Goal: Transaction & Acquisition: Purchase product/service

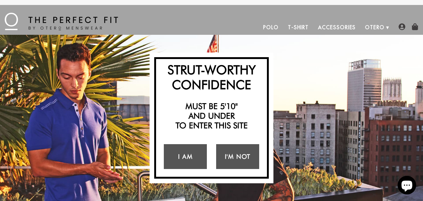
click at [276, 29] on link "Polo" at bounding box center [271, 27] width 25 height 15
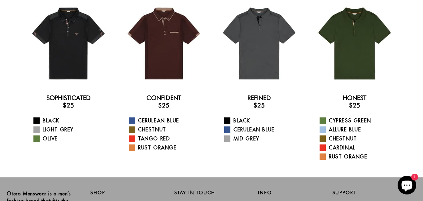
scroll to position [50, 0]
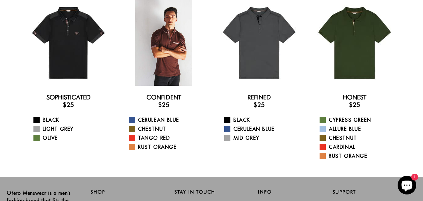
click at [156, 64] on div at bounding box center [164, 43] width 86 height 86
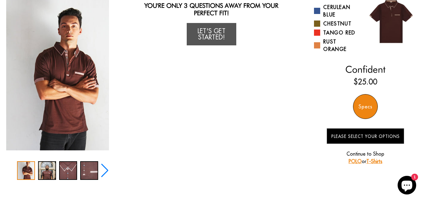
scroll to position [58, 0]
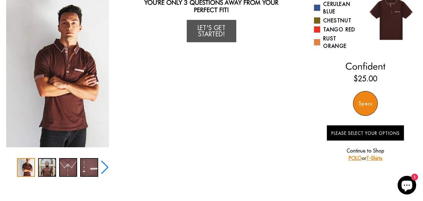
click at [362, 109] on div "Specs" at bounding box center [365, 103] width 25 height 25
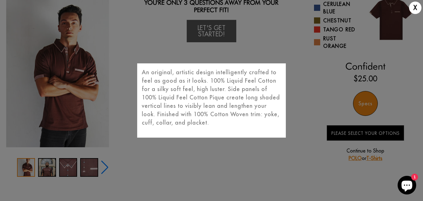
click at [362, 109] on div "X An original, artistic design intelligently crafted to feel as good as it look…" at bounding box center [211, 100] width 423 height 201
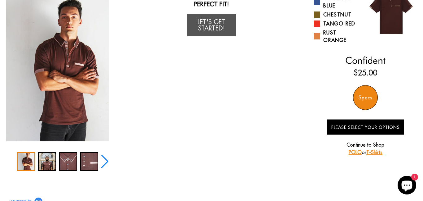
scroll to position [0, 0]
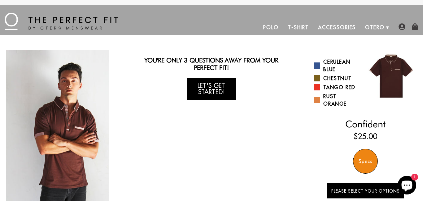
click at [223, 89] on link "Let's Get Started!" at bounding box center [212, 89] width 50 height 22
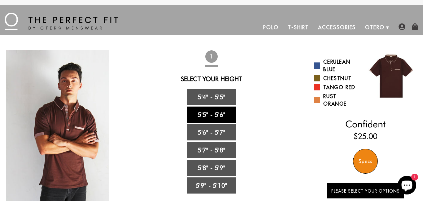
click at [226, 110] on link "5'5" - 5'6"" at bounding box center [212, 114] width 50 height 16
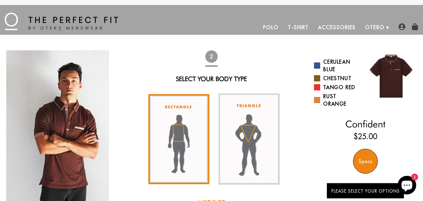
click at [202, 112] on img at bounding box center [178, 139] width 61 height 90
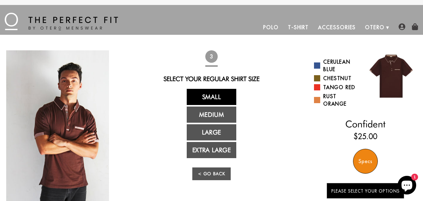
click at [228, 99] on link "Small" at bounding box center [212, 97] width 50 height 16
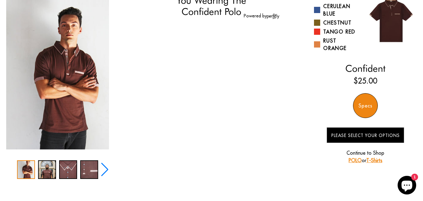
select select "55-56"
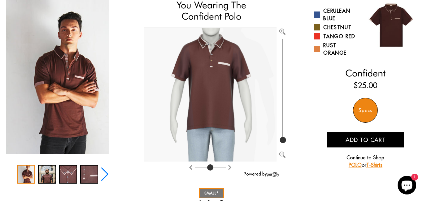
scroll to position [50, 0]
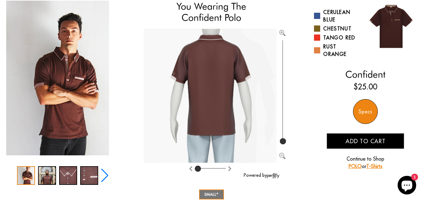
drag, startPoint x: 211, startPoint y: 168, endPoint x: 195, endPoint y: 169, distance: 15.9
type input "0"
click at [195, 169] on input "range" at bounding box center [210, 169] width 31 height 1
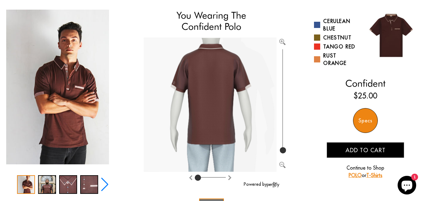
scroll to position [47, 0]
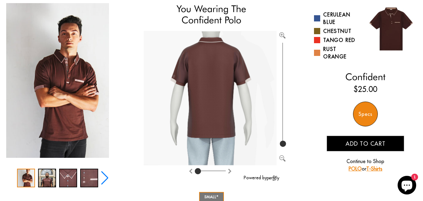
click at [361, 115] on div "Specs" at bounding box center [365, 113] width 25 height 25
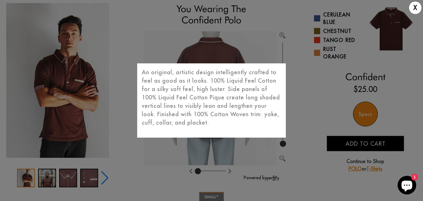
click at [377, 87] on div "X An original, artistic design intelligently crafted to feel as good as it look…" at bounding box center [211, 100] width 423 height 201
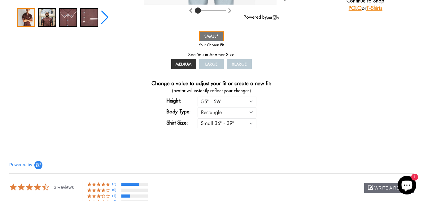
scroll to position [209, 0]
